Goal: Find specific page/section: Find specific page/section

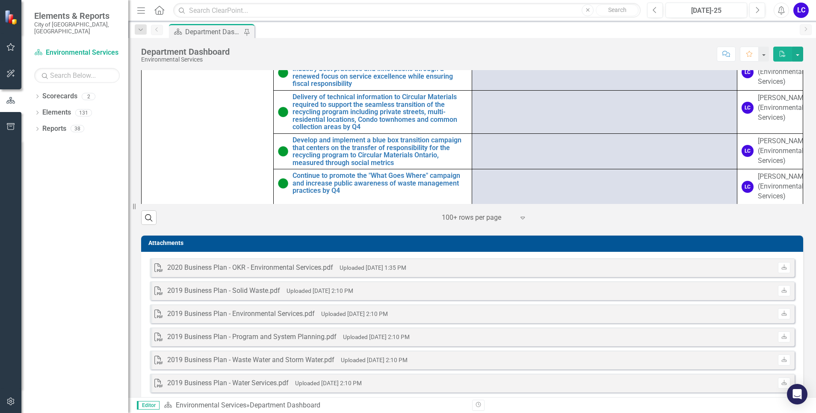
scroll to position [652, 0]
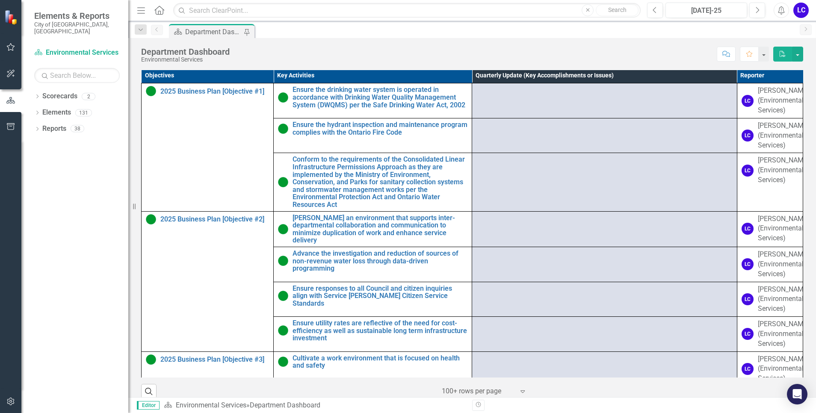
click at [199, 29] on div "Department Dashboard" at bounding box center [213, 32] width 56 height 11
click at [143, 28] on icon "Dropdown" at bounding box center [141, 30] width 8 height 6
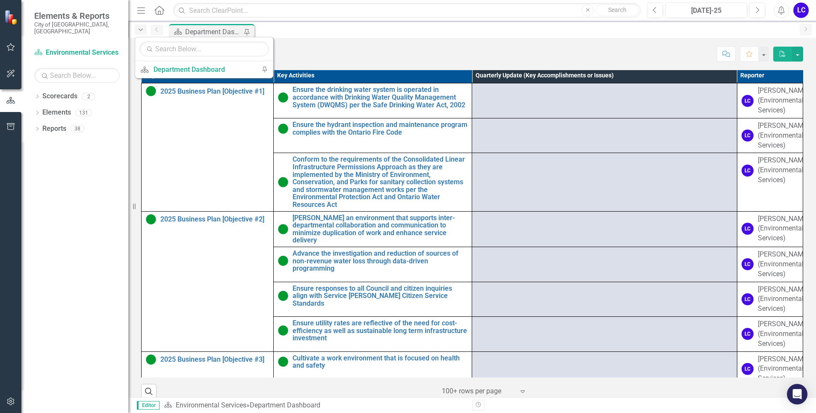
click at [143, 28] on icon "Dropdown" at bounding box center [141, 30] width 8 height 6
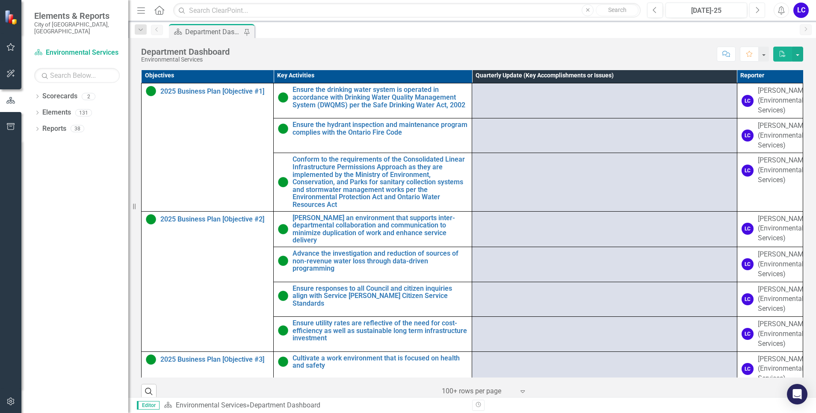
click at [758, 11] on icon "button" at bounding box center [757, 10] width 3 height 6
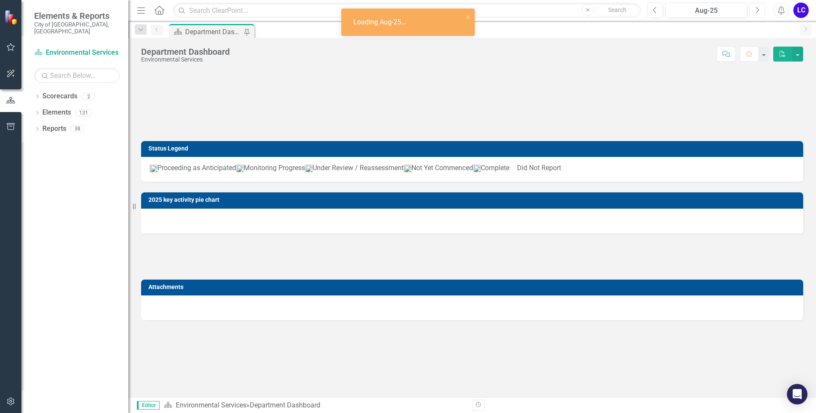
click at [758, 11] on icon "button" at bounding box center [757, 10] width 3 height 6
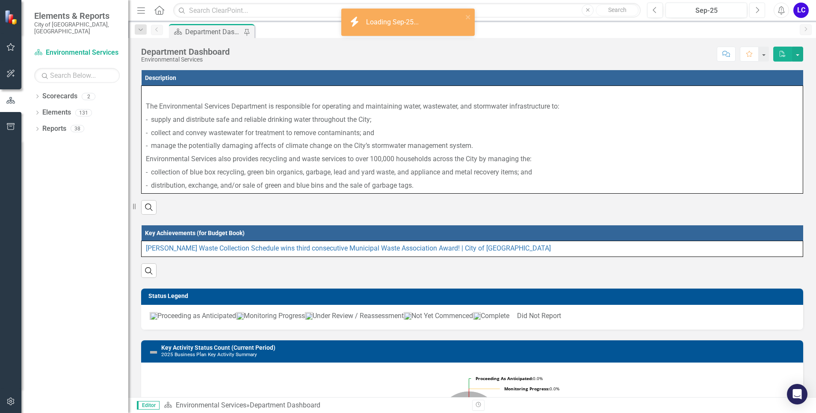
click at [758, 11] on icon "button" at bounding box center [757, 10] width 3 height 6
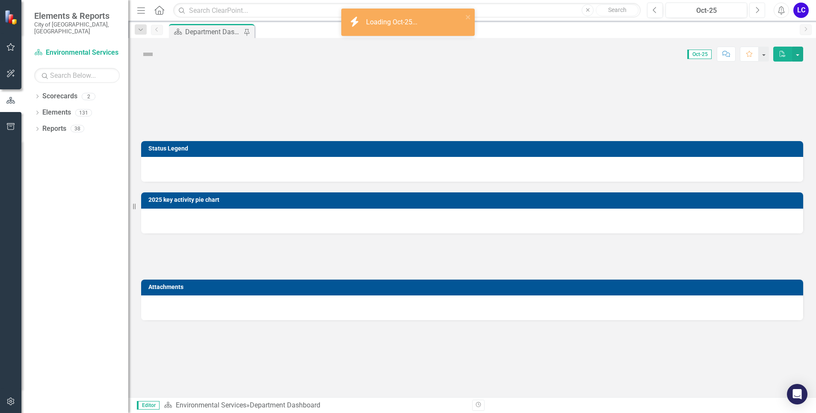
click at [758, 11] on icon "button" at bounding box center [757, 10] width 3 height 6
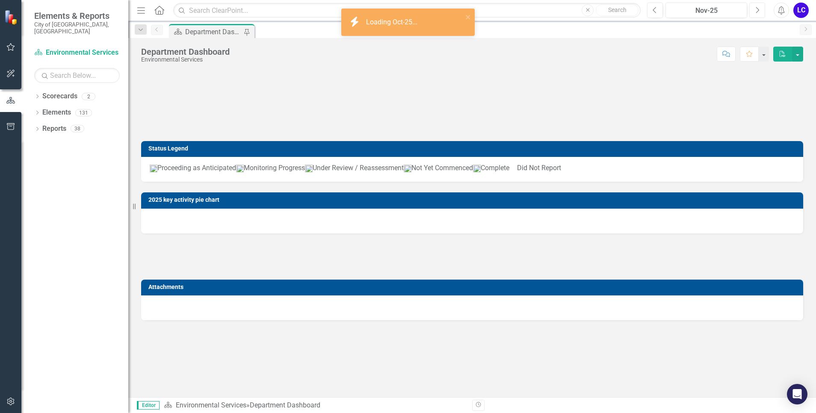
click at [758, 11] on icon "button" at bounding box center [757, 10] width 3 height 6
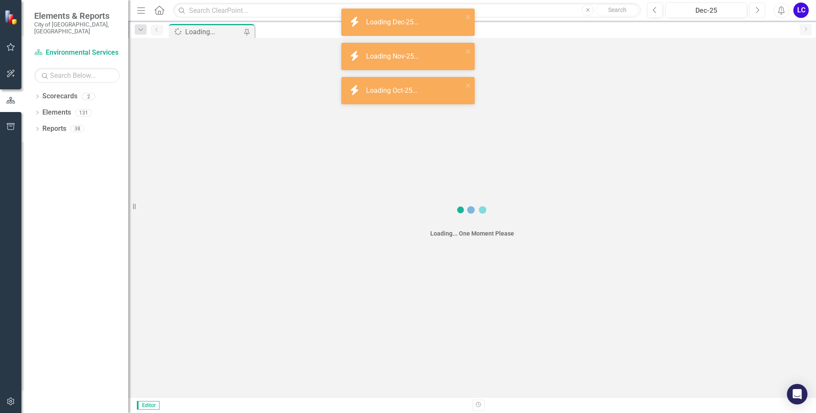
click at [758, 11] on icon "button" at bounding box center [757, 10] width 3 height 6
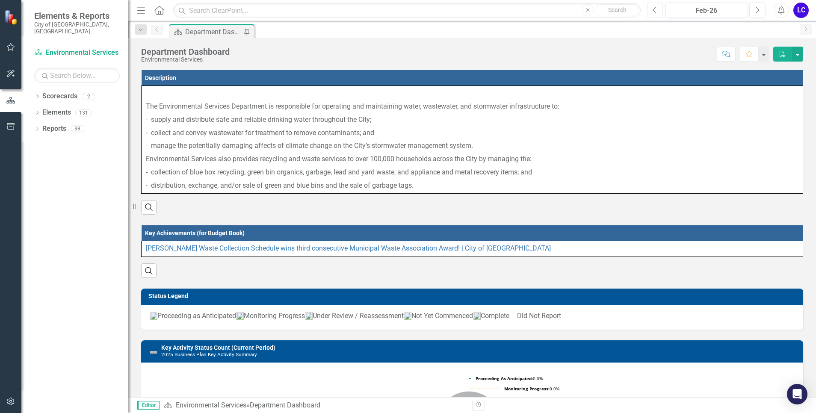
click at [653, 10] on icon "button" at bounding box center [654, 10] width 3 height 6
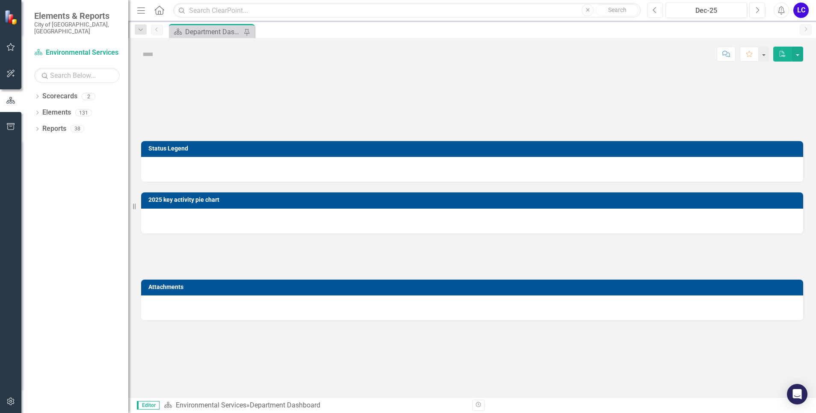
click at [653, 10] on icon "button" at bounding box center [654, 10] width 3 height 6
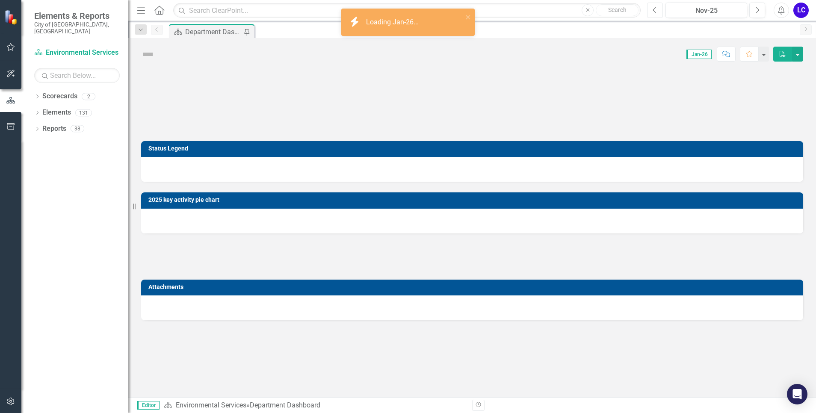
click at [653, 10] on icon "button" at bounding box center [654, 10] width 3 height 6
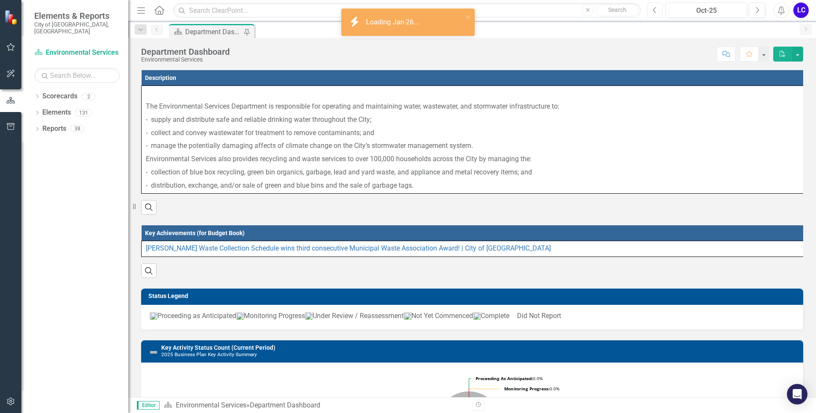
click at [653, 10] on icon "button" at bounding box center [654, 10] width 3 height 6
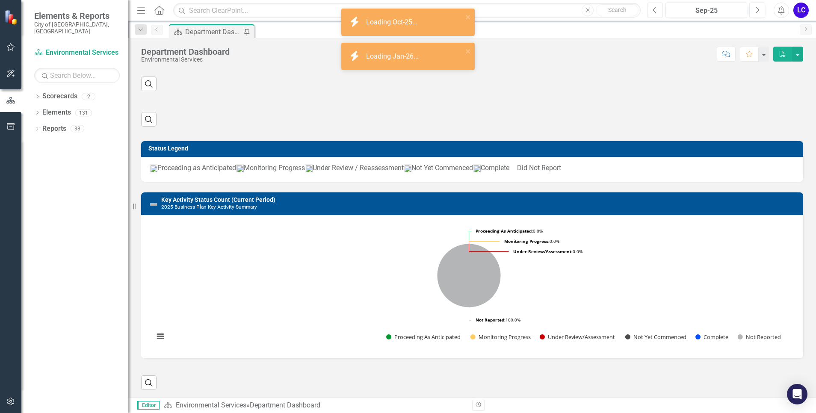
click at [653, 10] on icon "button" at bounding box center [654, 10] width 3 height 6
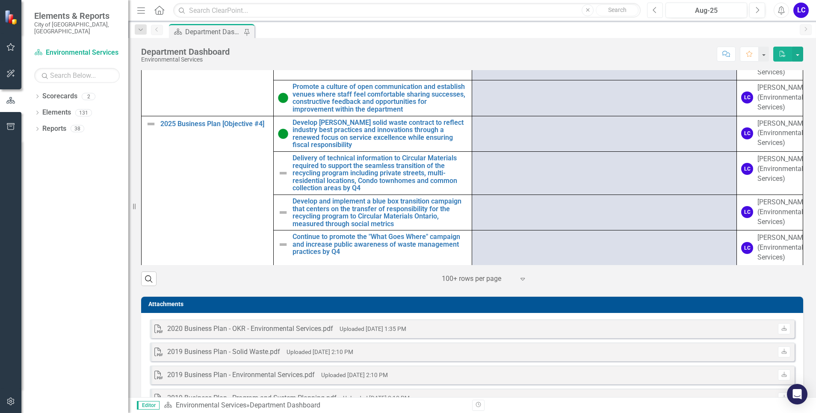
scroll to position [652, 0]
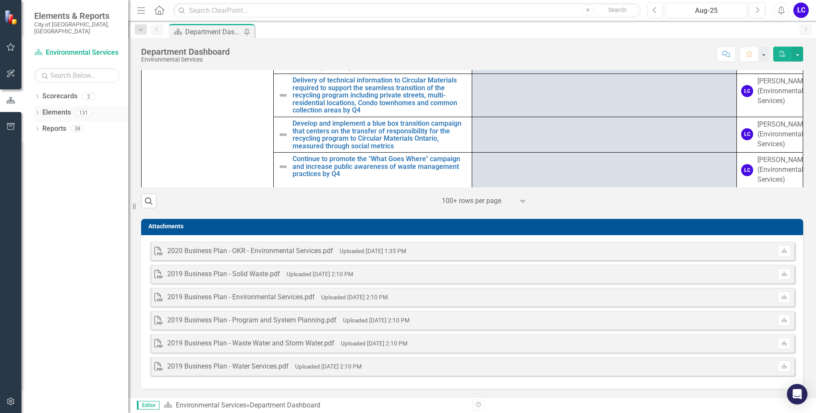
click at [66, 108] on link "Elements" at bounding box center [56, 113] width 29 height 10
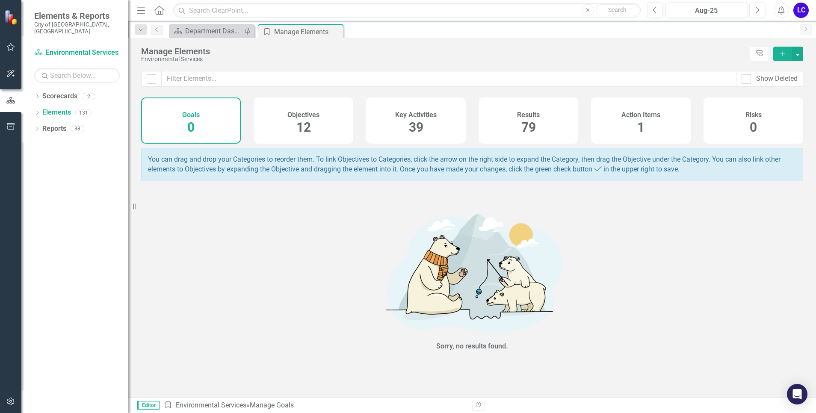
click at [296, 122] on span "12" at bounding box center [303, 127] width 15 height 15
